Goal: Transaction & Acquisition: Book appointment/travel/reservation

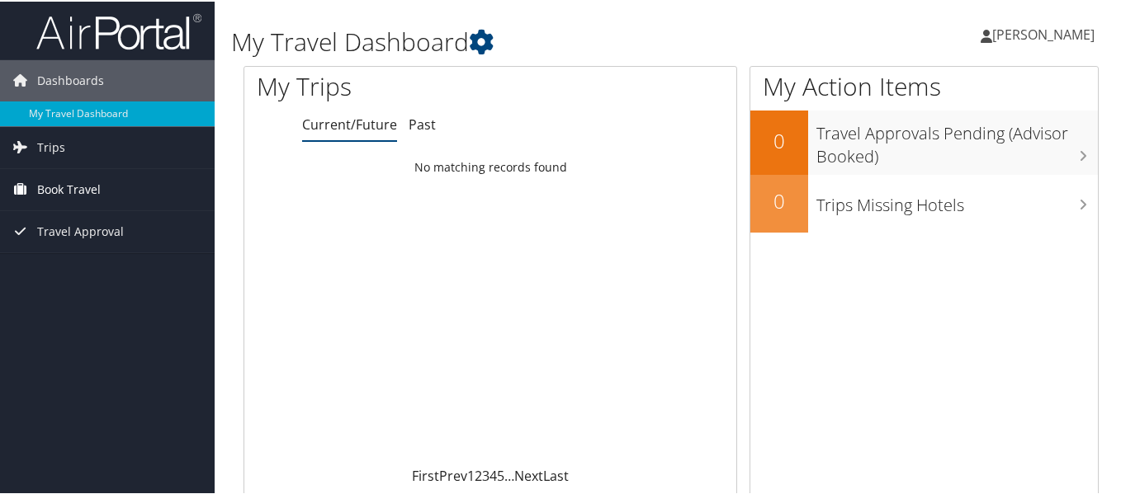
click at [81, 185] on span "Book Travel" at bounding box center [69, 188] width 64 height 41
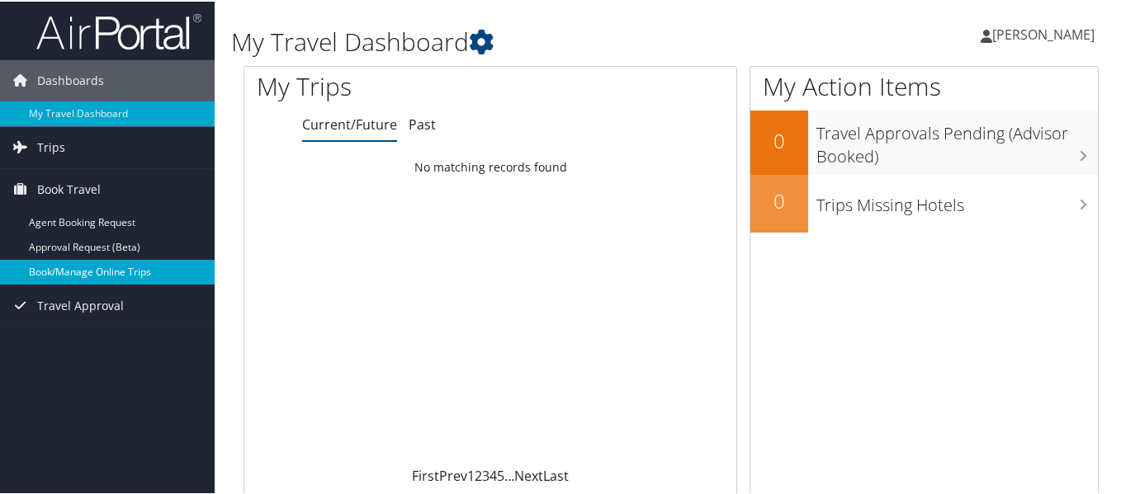
click at [129, 267] on link "Book/Manage Online Trips" at bounding box center [107, 270] width 215 height 25
